Goal: Transaction & Acquisition: Obtain resource

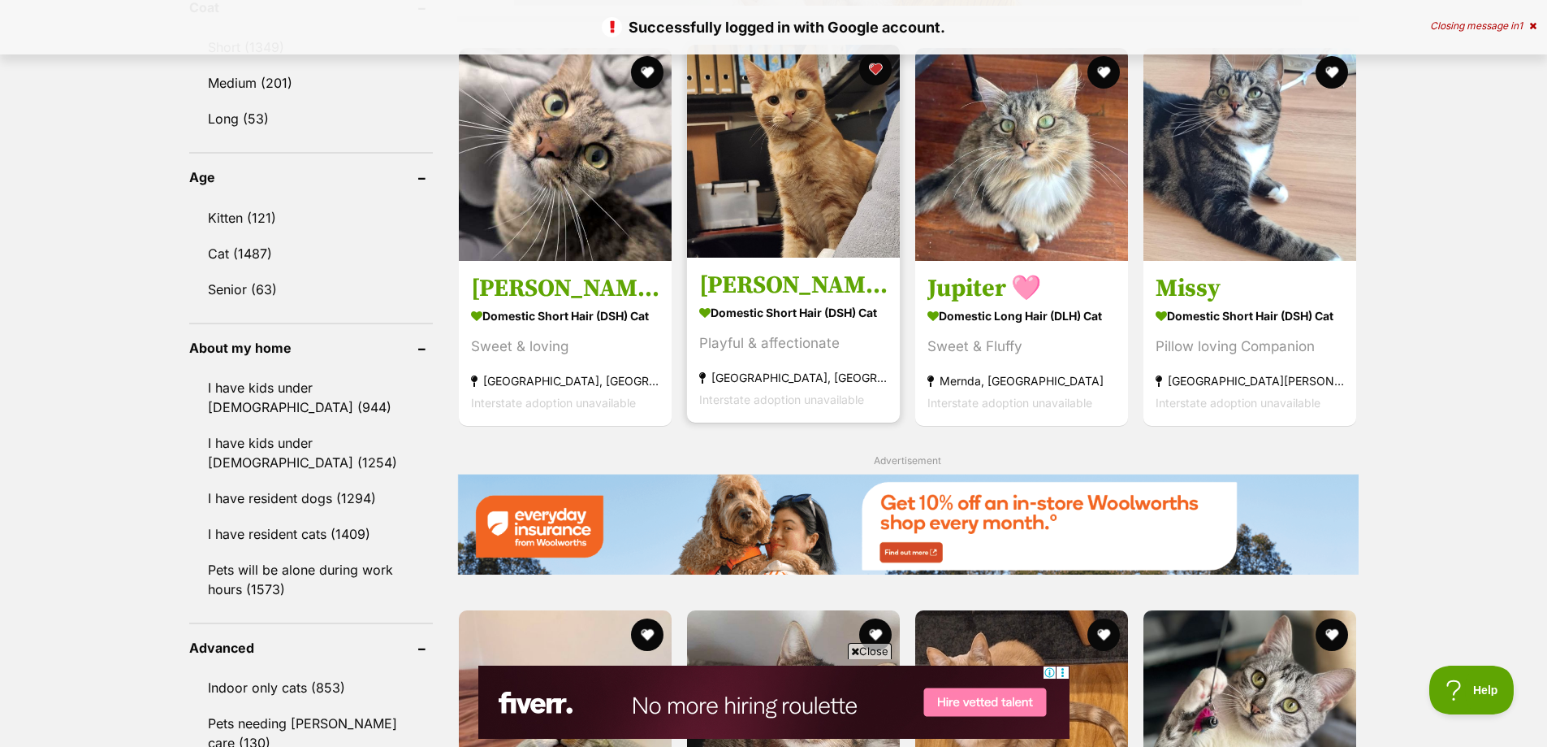
scroll to position [1462, 0]
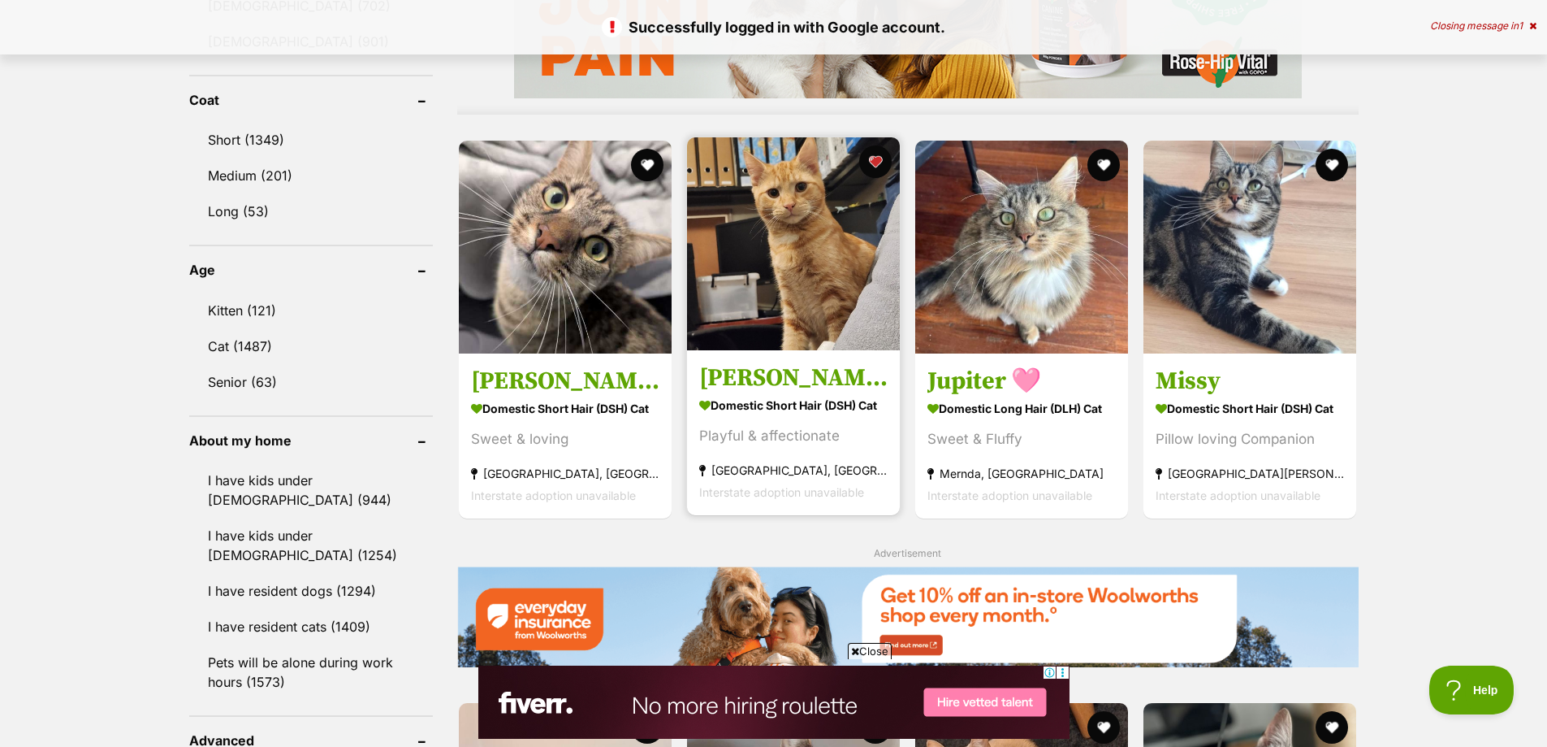
click at [811, 392] on section "Domestic Short Hair (DSH) Cat Playful & affectionate [GEOGRAPHIC_DATA], [GEOGRA…" at bounding box center [793, 447] width 188 height 110
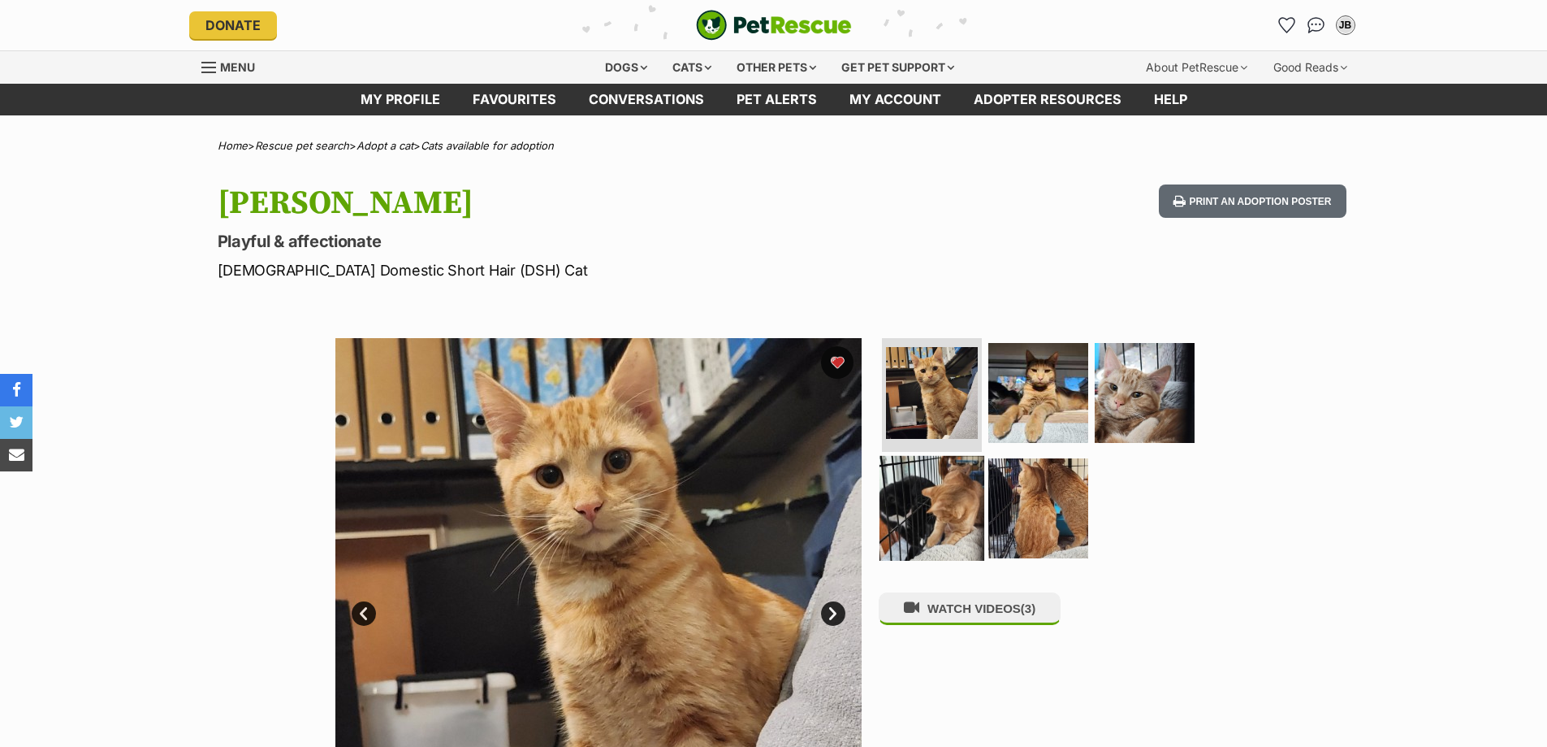
click at [943, 496] on img at bounding box center [932, 507] width 105 height 105
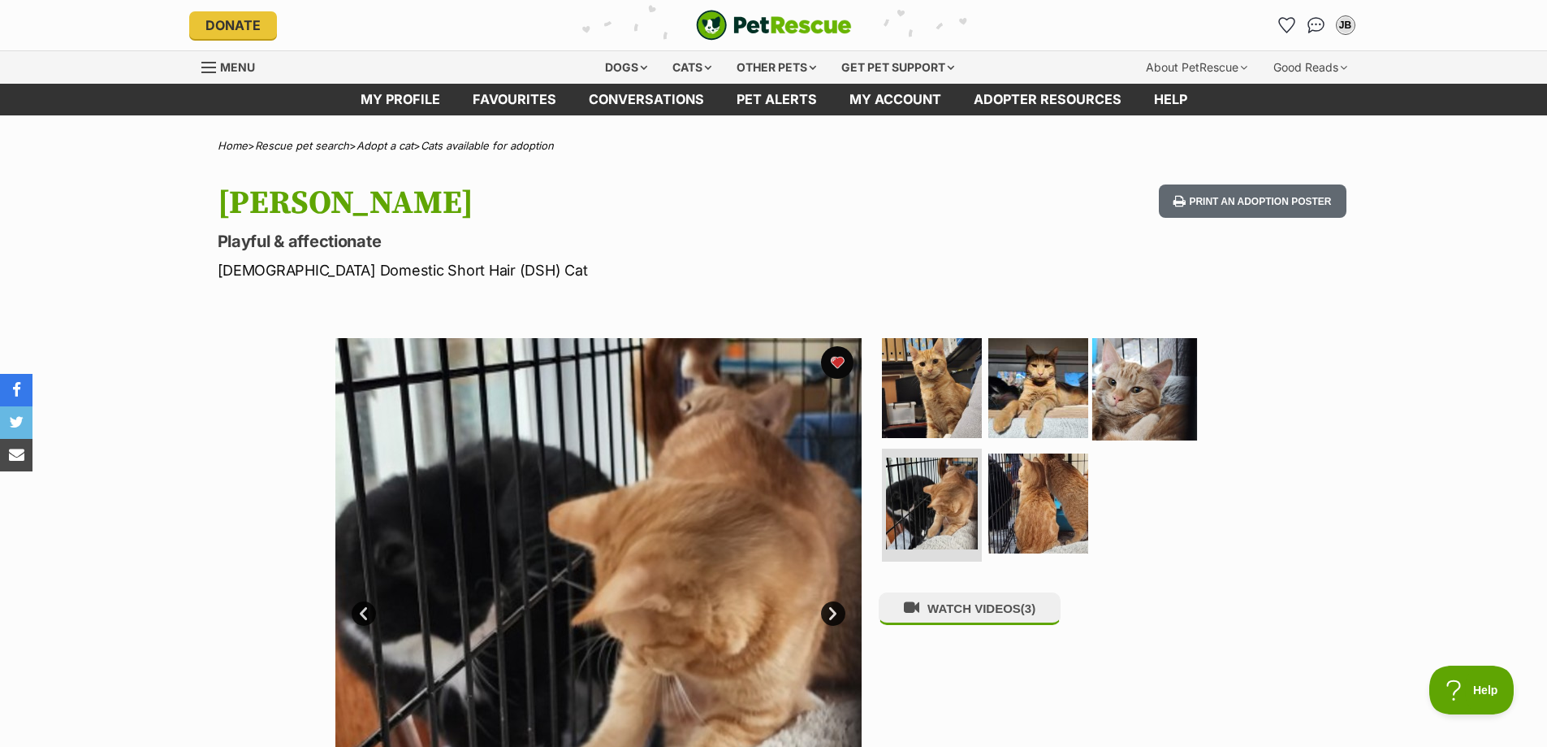
click at [1103, 387] on img at bounding box center [1145, 387] width 105 height 105
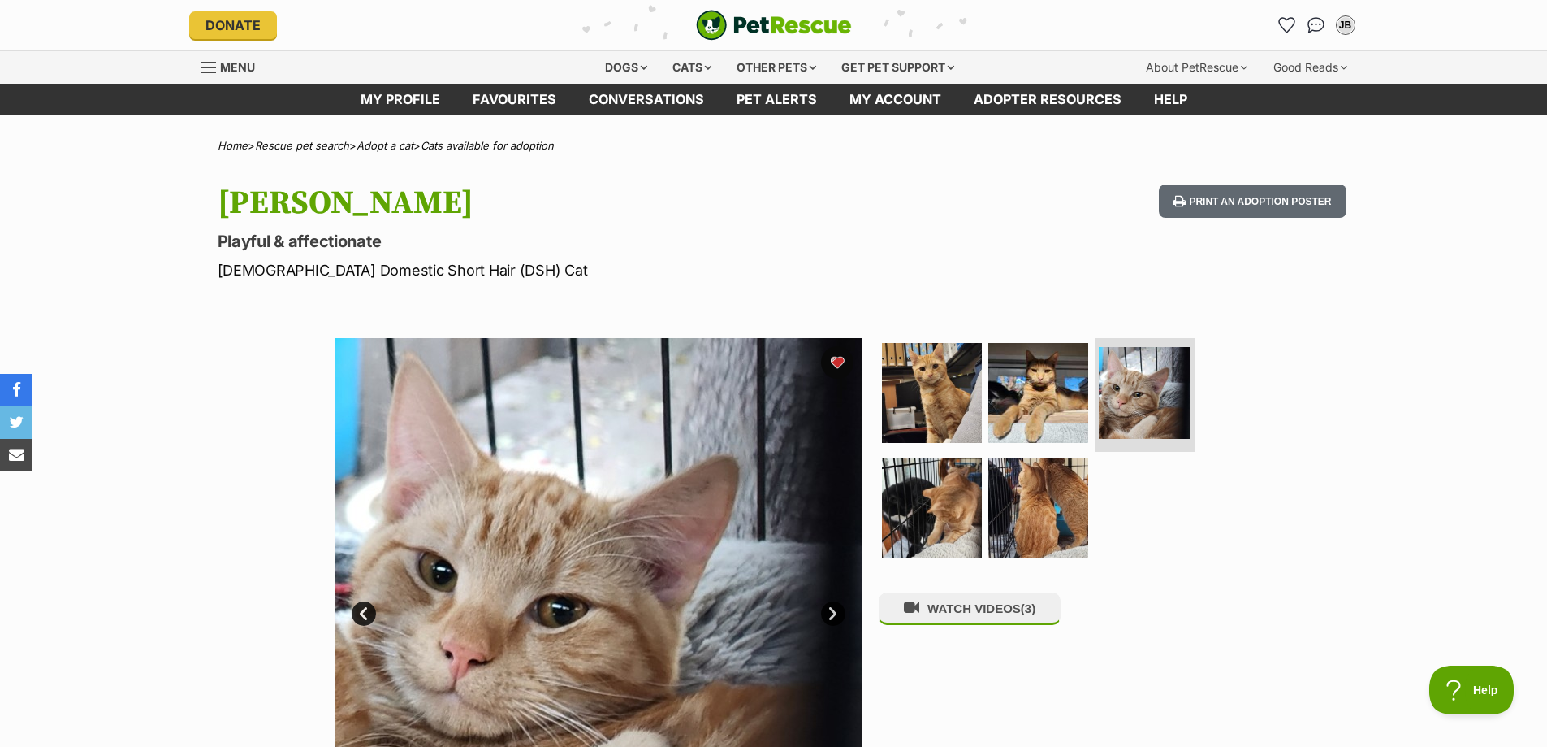
click at [1275, 32] on li "Account quick links" at bounding box center [1288, 25] width 26 height 26
click at [1288, 19] on icon "Favourites" at bounding box center [1286, 24] width 19 height 19
